Goal: Book appointment/travel/reservation

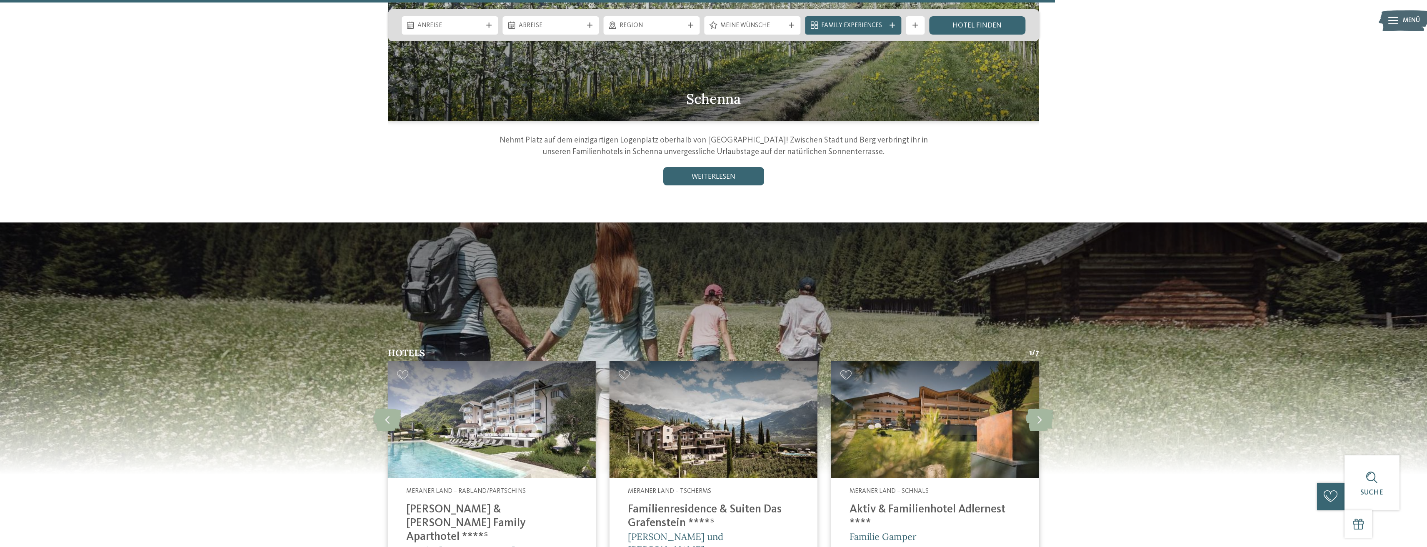
scroll to position [1333, 0]
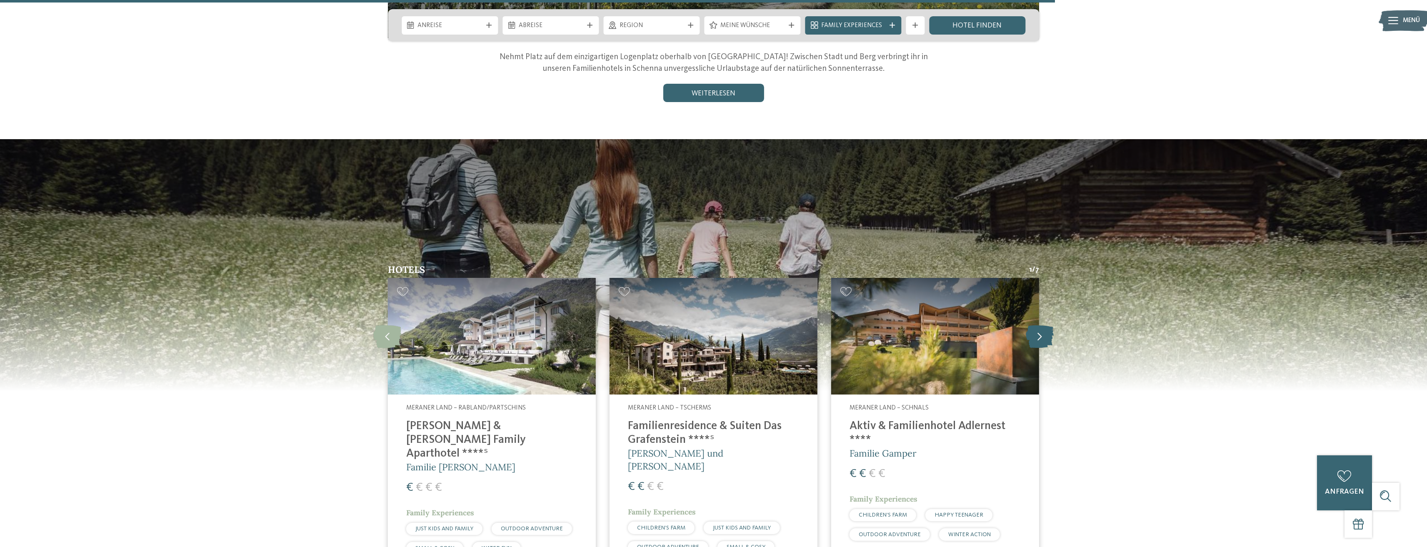
click at [1038, 325] on icon at bounding box center [1040, 336] width 28 height 23
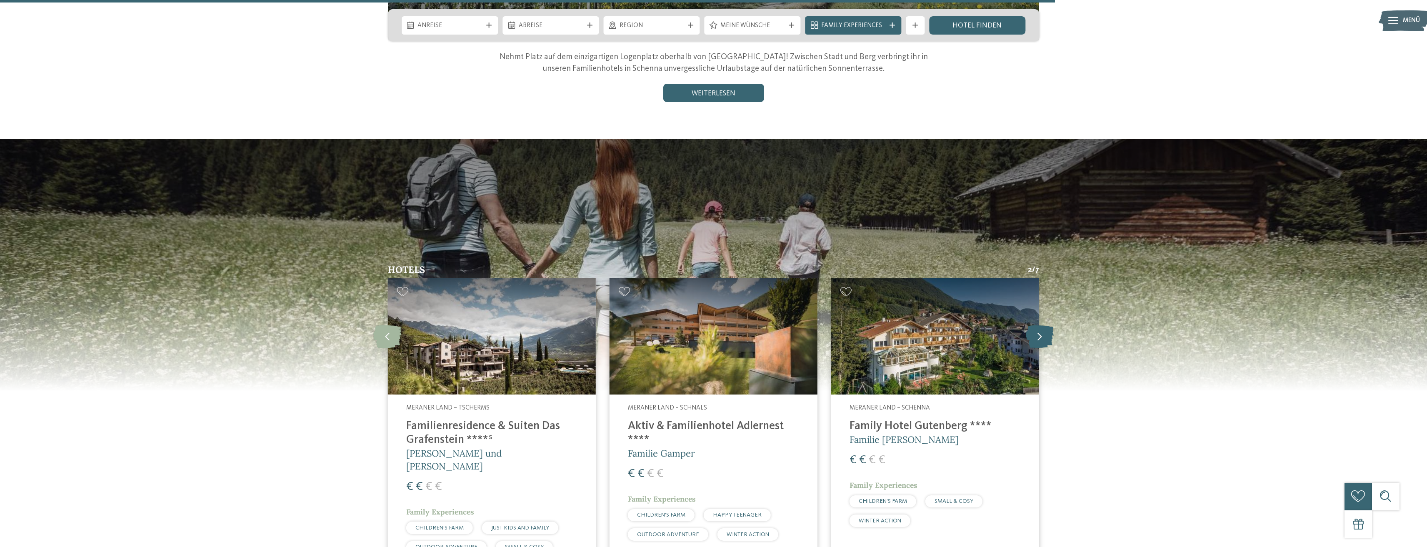
click at [1038, 325] on icon at bounding box center [1040, 336] width 28 height 23
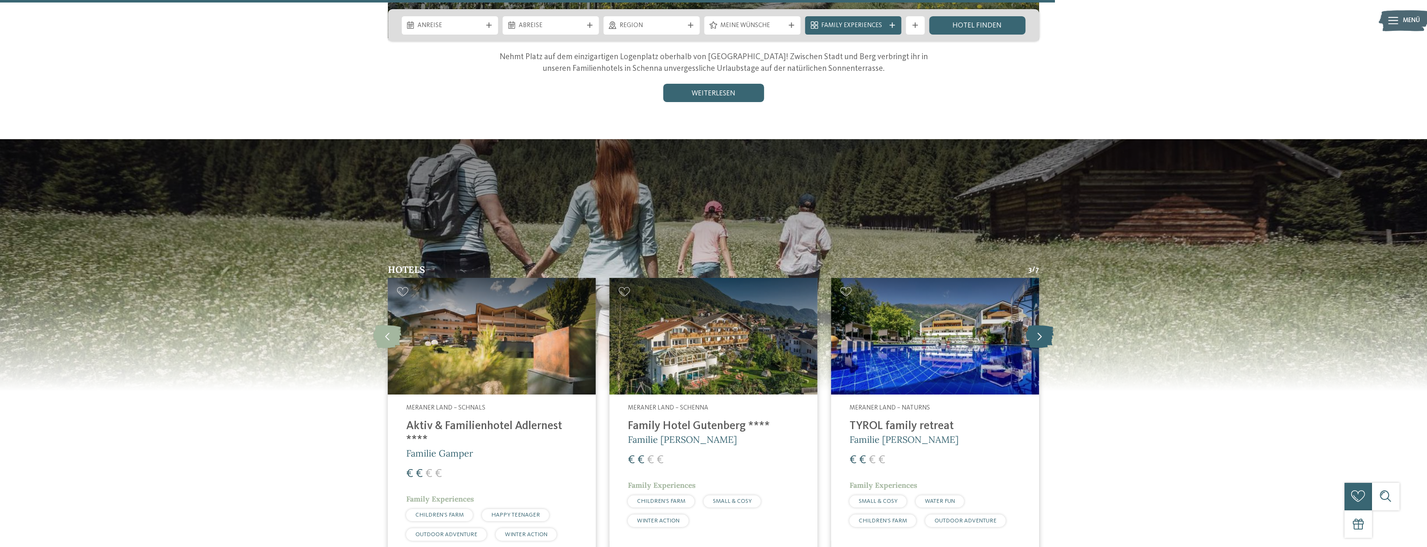
click at [1037, 325] on icon at bounding box center [1040, 336] width 28 height 23
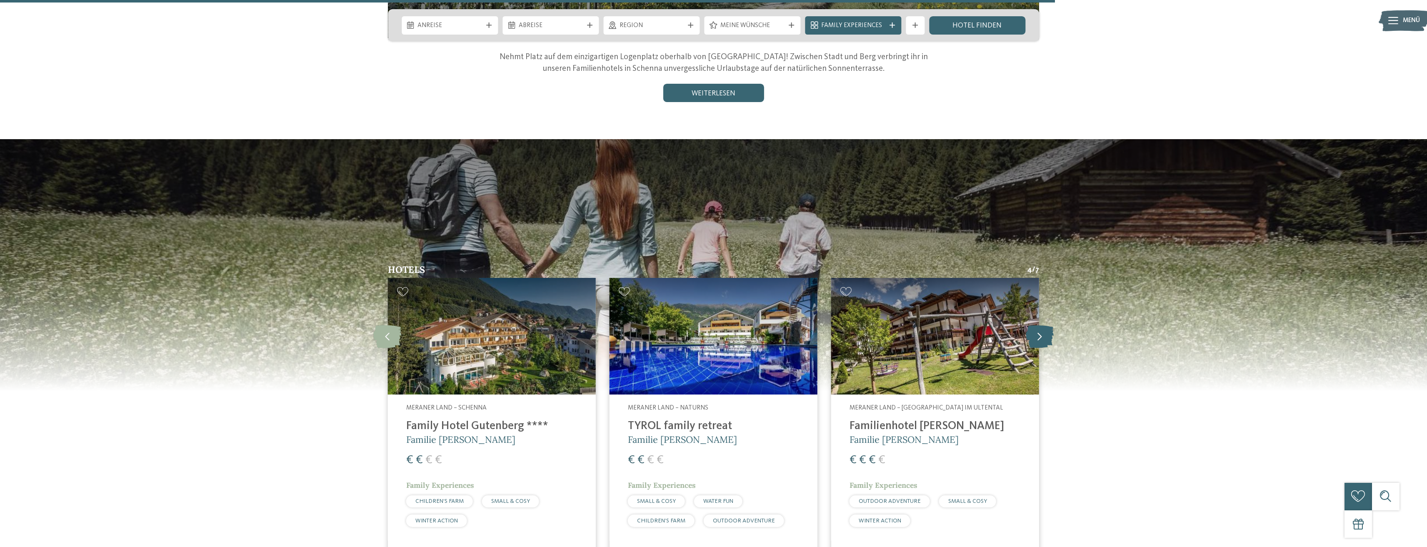
click at [1037, 325] on icon at bounding box center [1040, 336] width 28 height 23
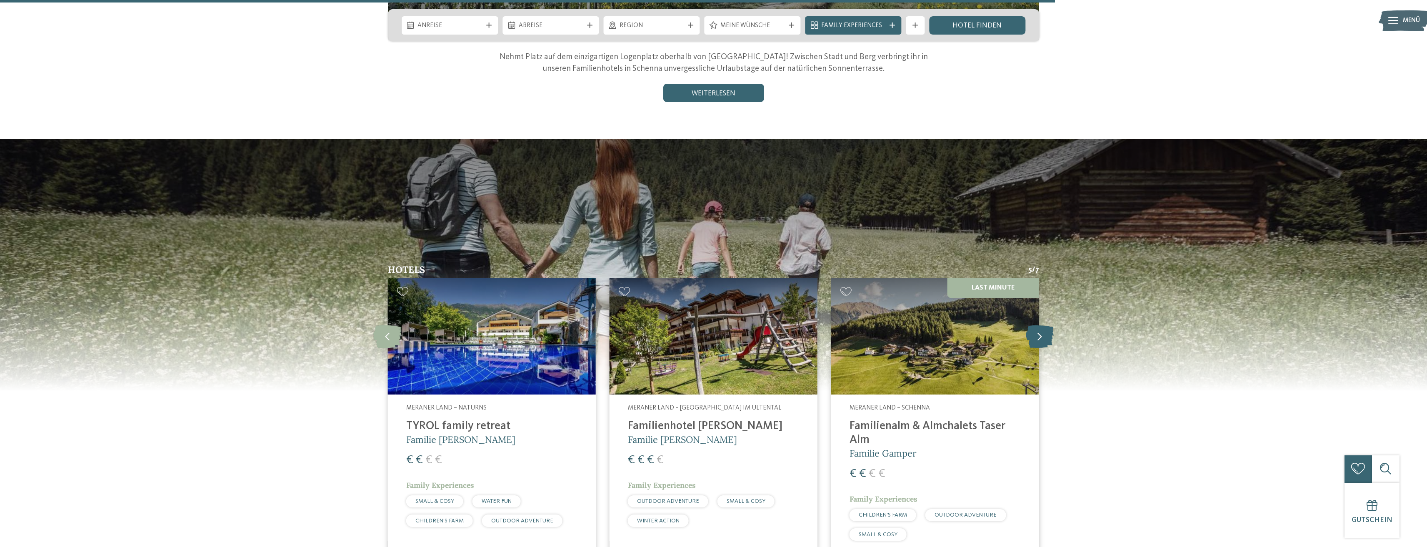
click at [1037, 325] on icon at bounding box center [1040, 336] width 28 height 23
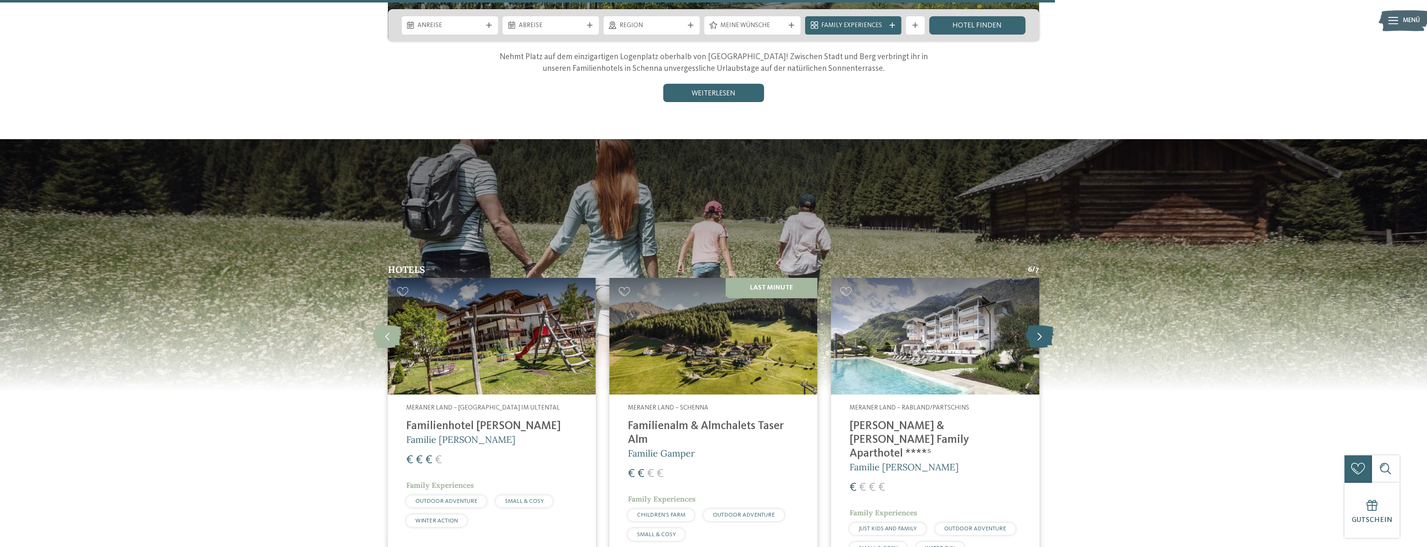
click at [1037, 325] on icon at bounding box center [1040, 336] width 28 height 23
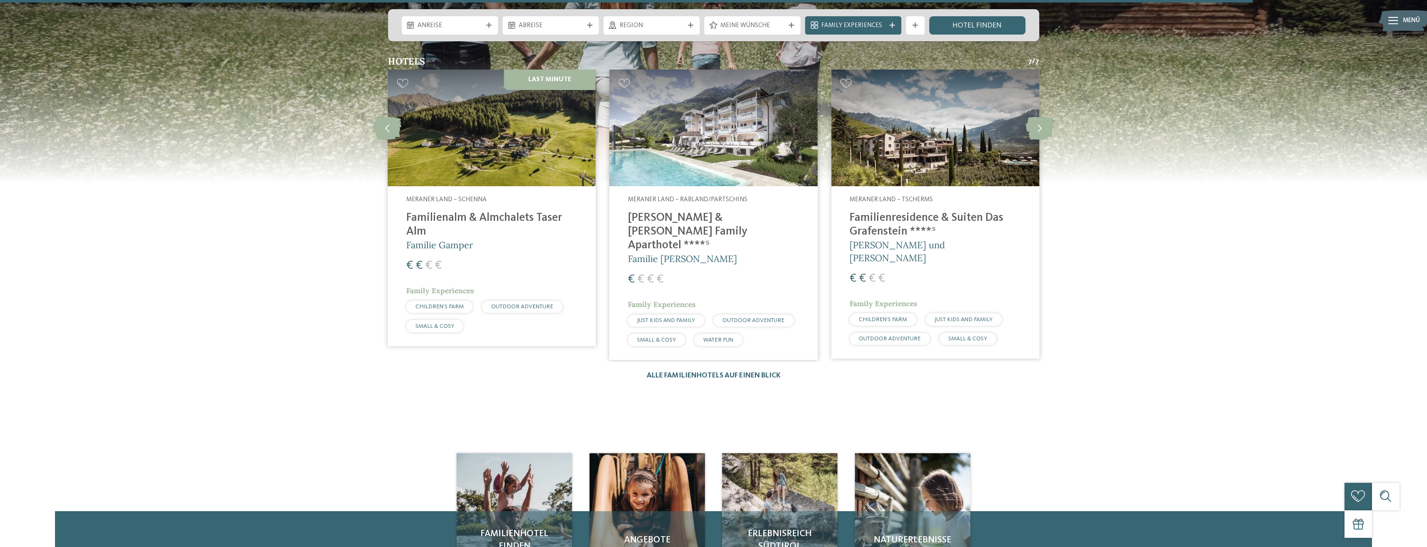
scroll to position [1583, 0]
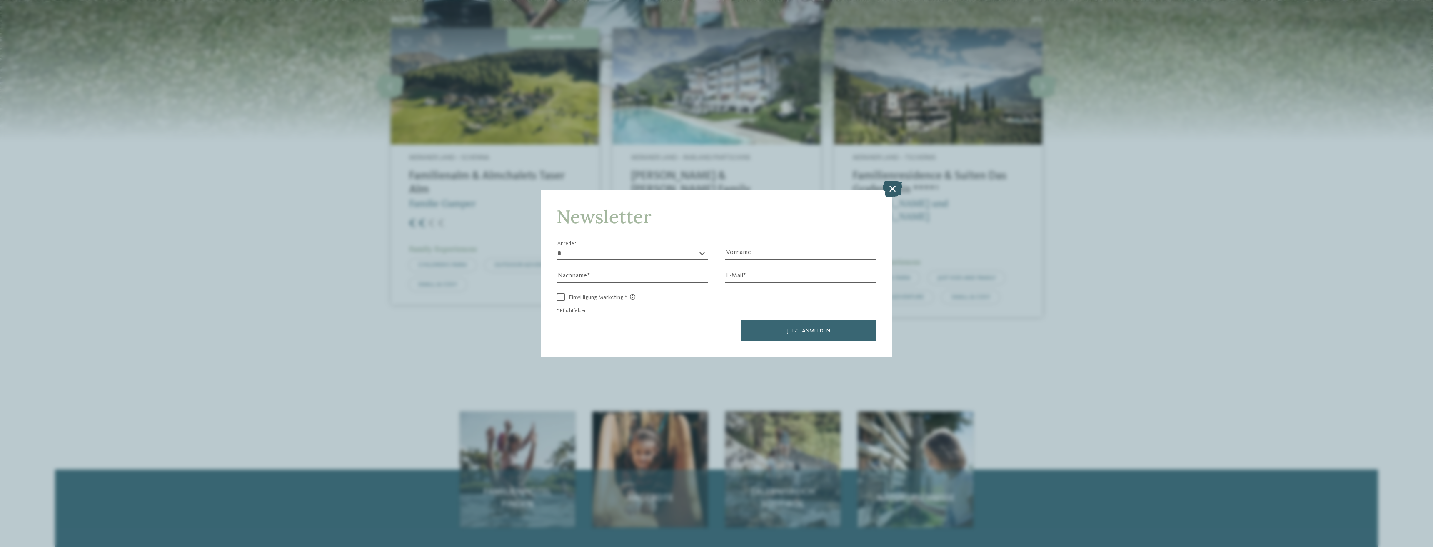
click at [895, 187] on icon at bounding box center [893, 189] width 20 height 16
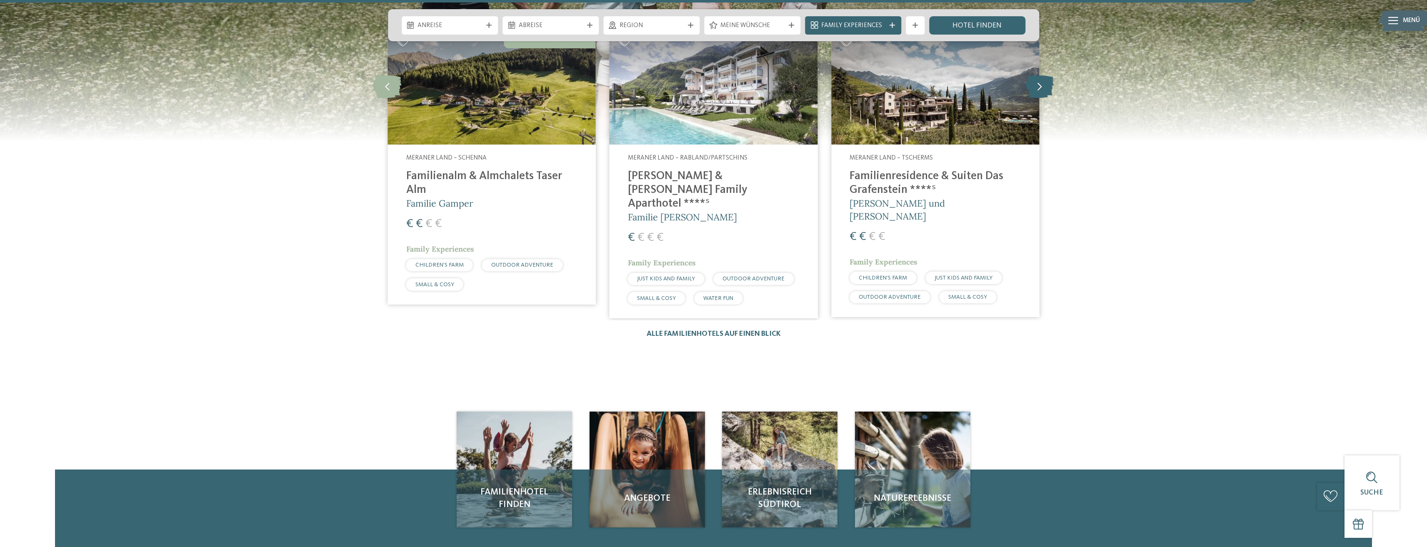
click at [1042, 75] on icon at bounding box center [1040, 86] width 28 height 23
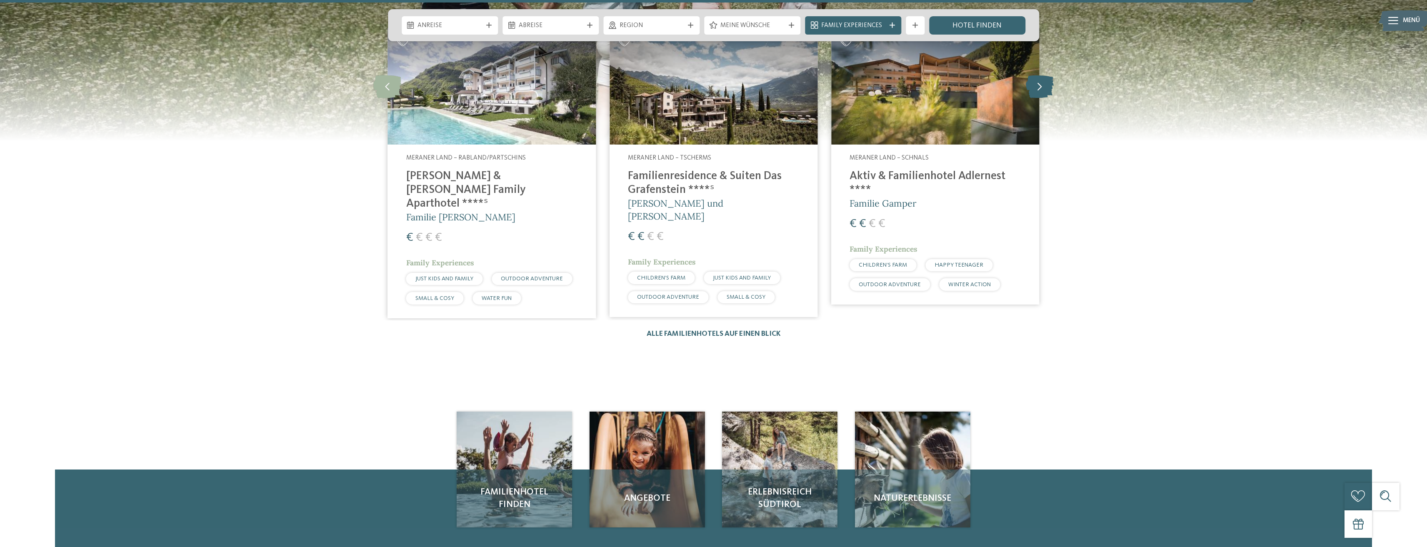
click at [1042, 75] on icon at bounding box center [1040, 86] width 28 height 23
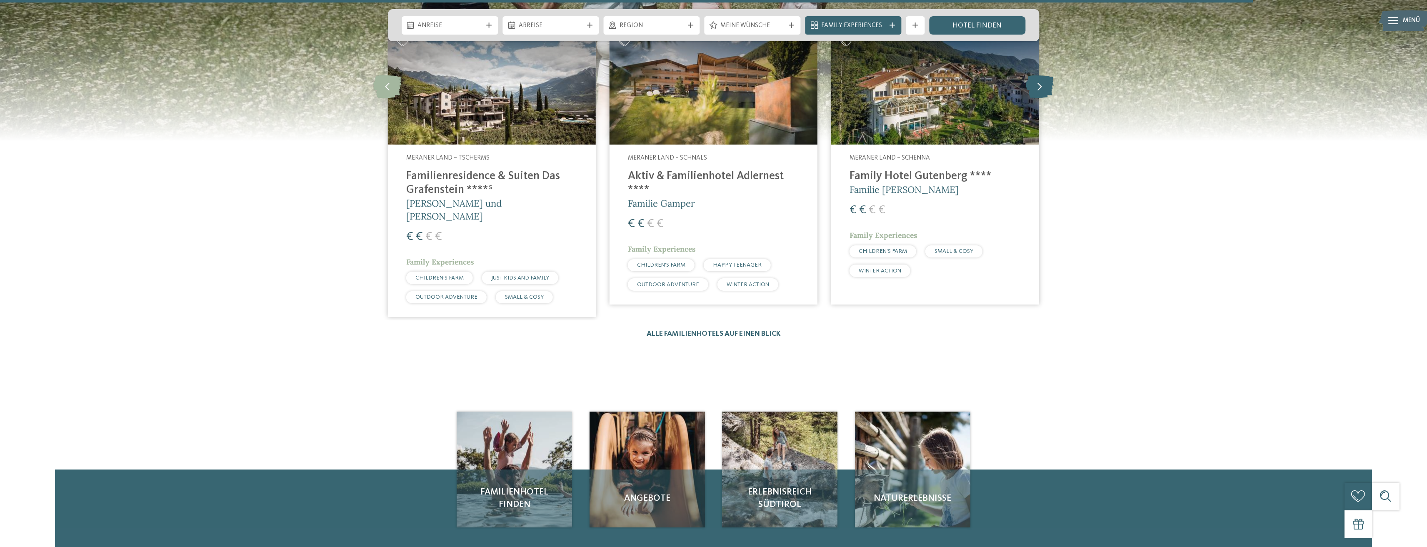
click at [1042, 75] on icon at bounding box center [1040, 86] width 28 height 23
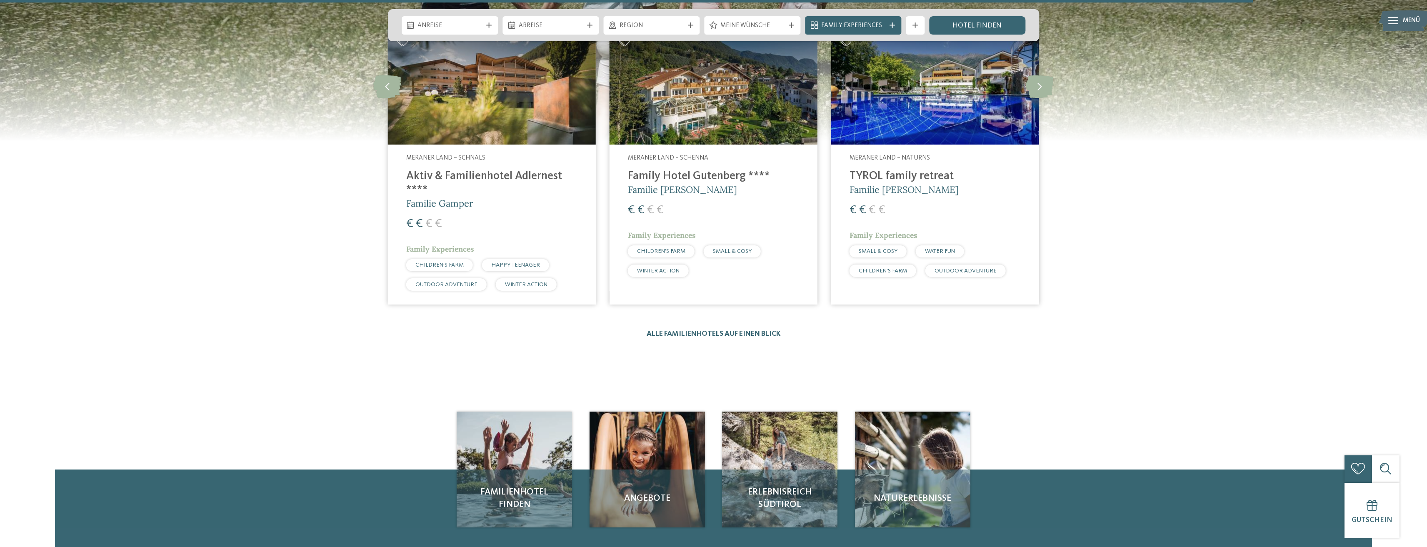
click at [921, 170] on h4 "TYROL family retreat" at bounding box center [935, 177] width 171 height 14
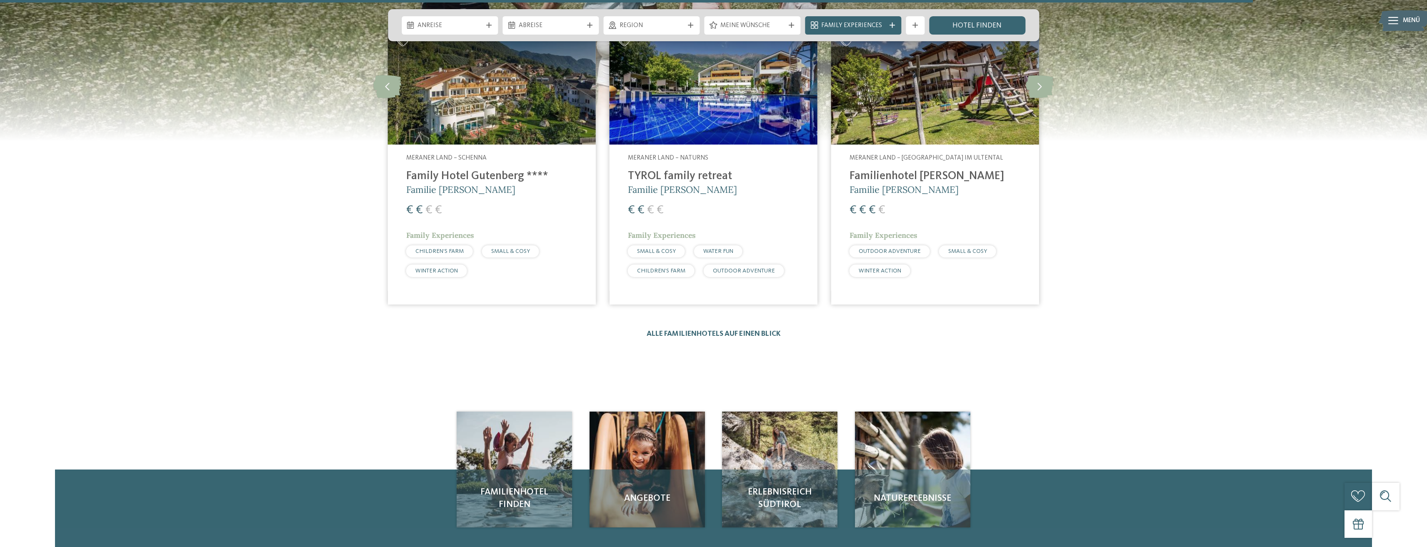
click at [653, 170] on h4 "TYROL family retreat" at bounding box center [713, 177] width 171 height 14
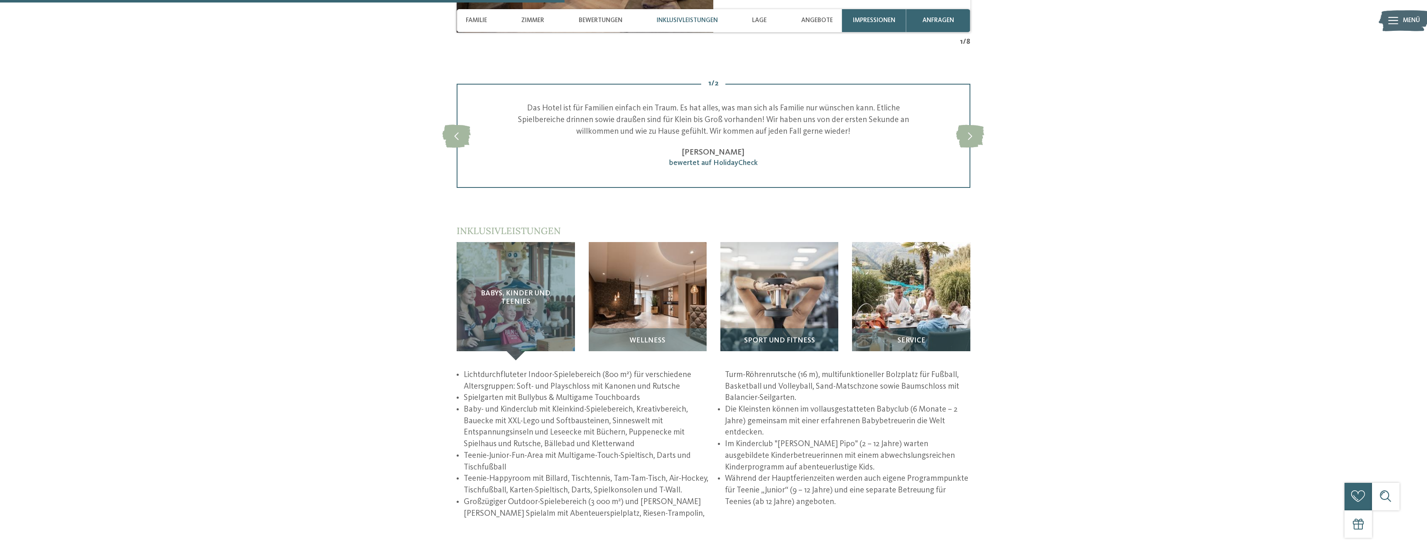
scroll to position [1208, 0]
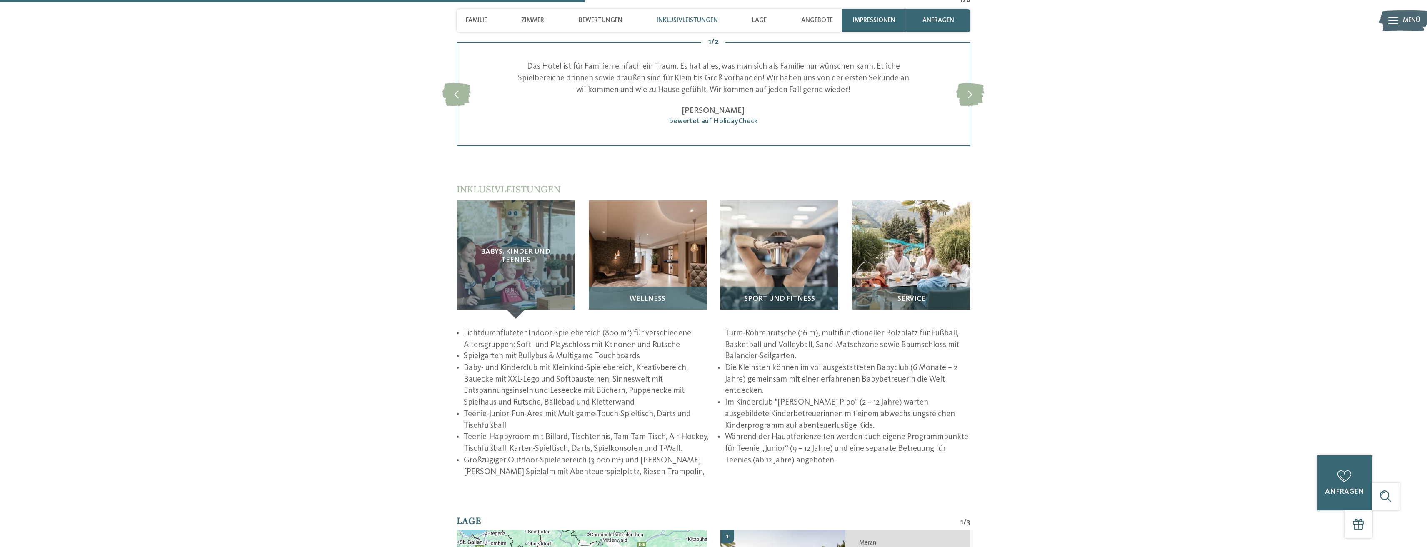
click at [616, 302] on h3 "Wellness" at bounding box center [647, 299] width 109 height 8
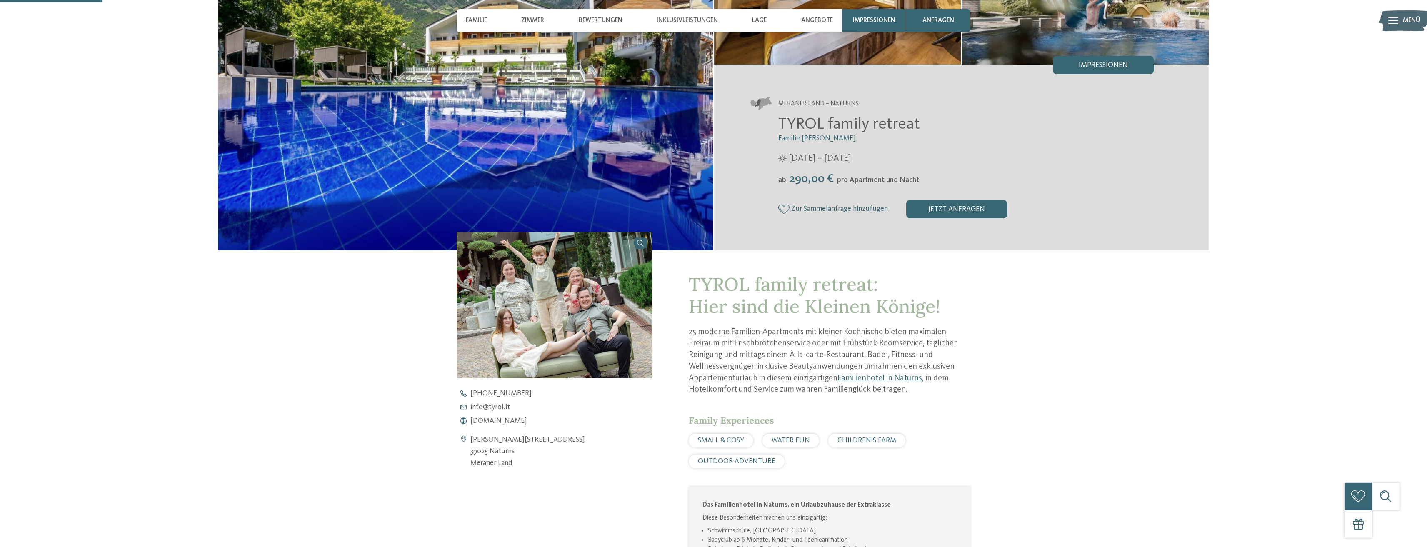
scroll to position [0, 0]
